Goal: Obtain resource: Obtain resource

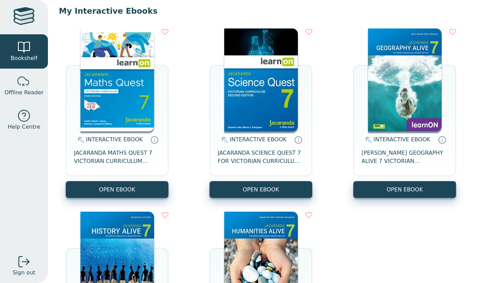
scroll to position [68, 0]
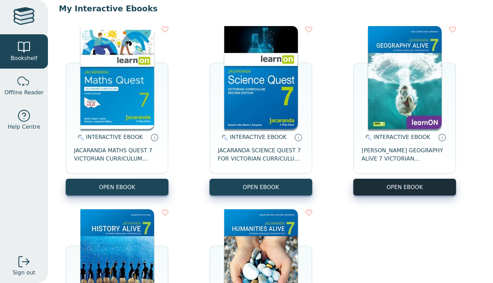
click at [409, 191] on button "OPEN EBOOK" at bounding box center [405, 186] width 103 height 17
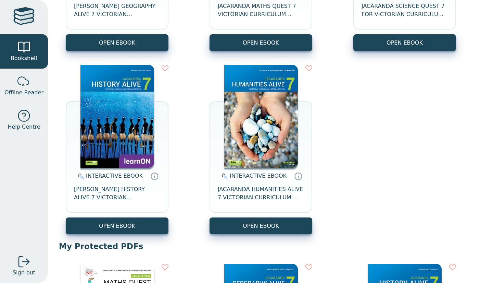
scroll to position [212, 0]
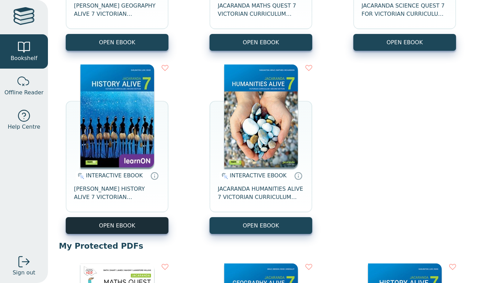
click at [151, 224] on button "OPEN EBOOK" at bounding box center [117, 225] width 103 height 17
